Goal: Navigation & Orientation: Find specific page/section

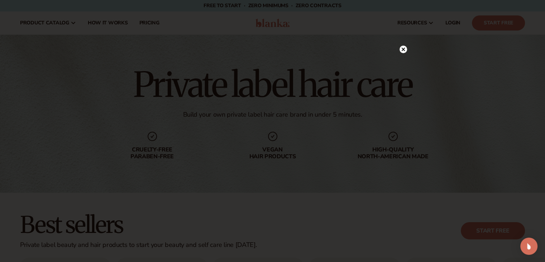
click at [402, 49] on circle at bounding box center [404, 50] width 8 height 8
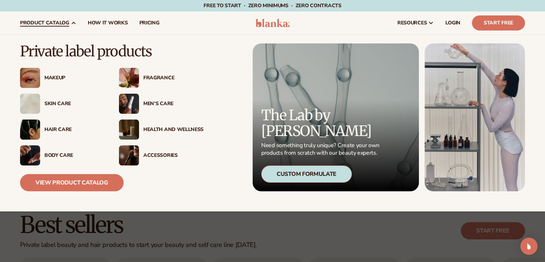
click at [62, 131] on div "Hair Care" at bounding box center [74, 130] width 60 height 6
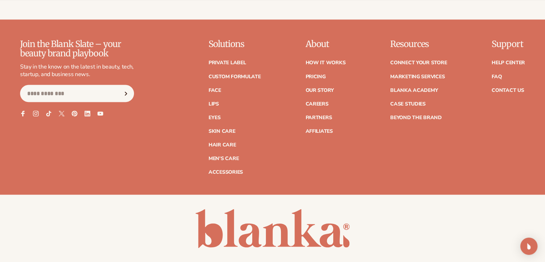
scroll to position [1351, 0]
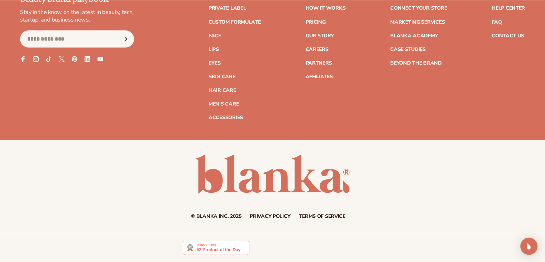
drag, startPoint x: 550, startPoint y: 32, endPoint x: 550, endPoint y: 212, distance: 180.0
click at [505, 33] on link "Contact Us" at bounding box center [508, 35] width 32 height 5
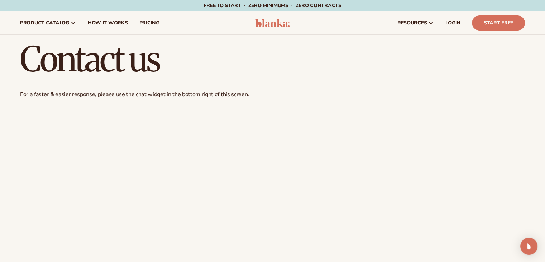
drag, startPoint x: 550, startPoint y: 35, endPoint x: 328, endPoint y: 18, distance: 223.3
click at [538, 20] on html "Skip to content Free to start · ZERO minimums · ZERO contracts · Free to start …" at bounding box center [272, 131] width 545 height 262
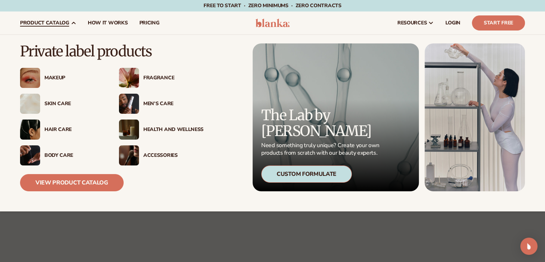
click at [62, 128] on div "Hair Care" at bounding box center [74, 130] width 60 height 6
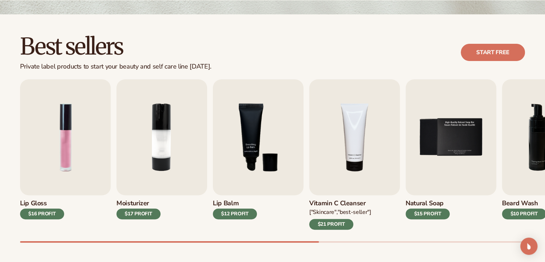
scroll to position [182, 0]
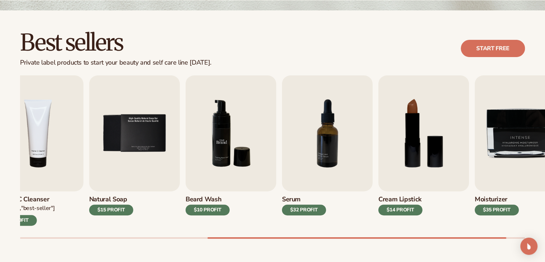
click at [218, 134] on img "6 / 9" at bounding box center [231, 133] width 91 height 116
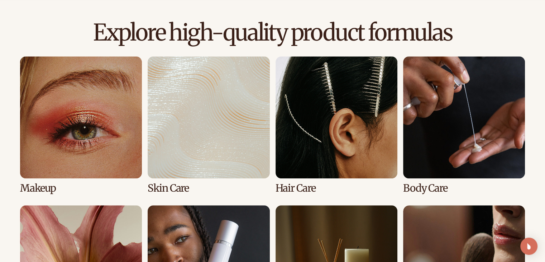
scroll to position [446, 0]
